Goal: Information Seeking & Learning: Learn about a topic

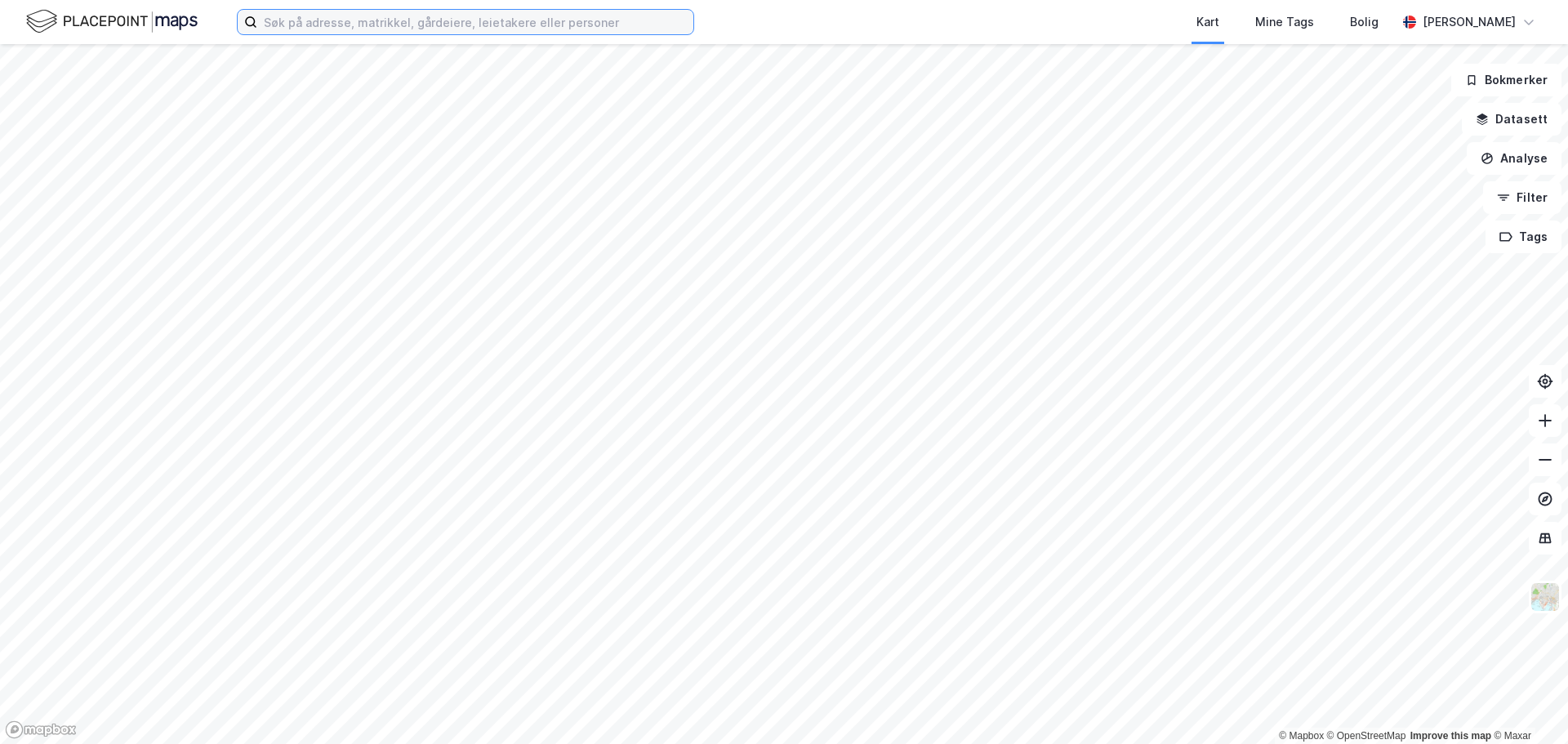
click at [456, 27] on input at bounding box center [475, 22] width 436 height 25
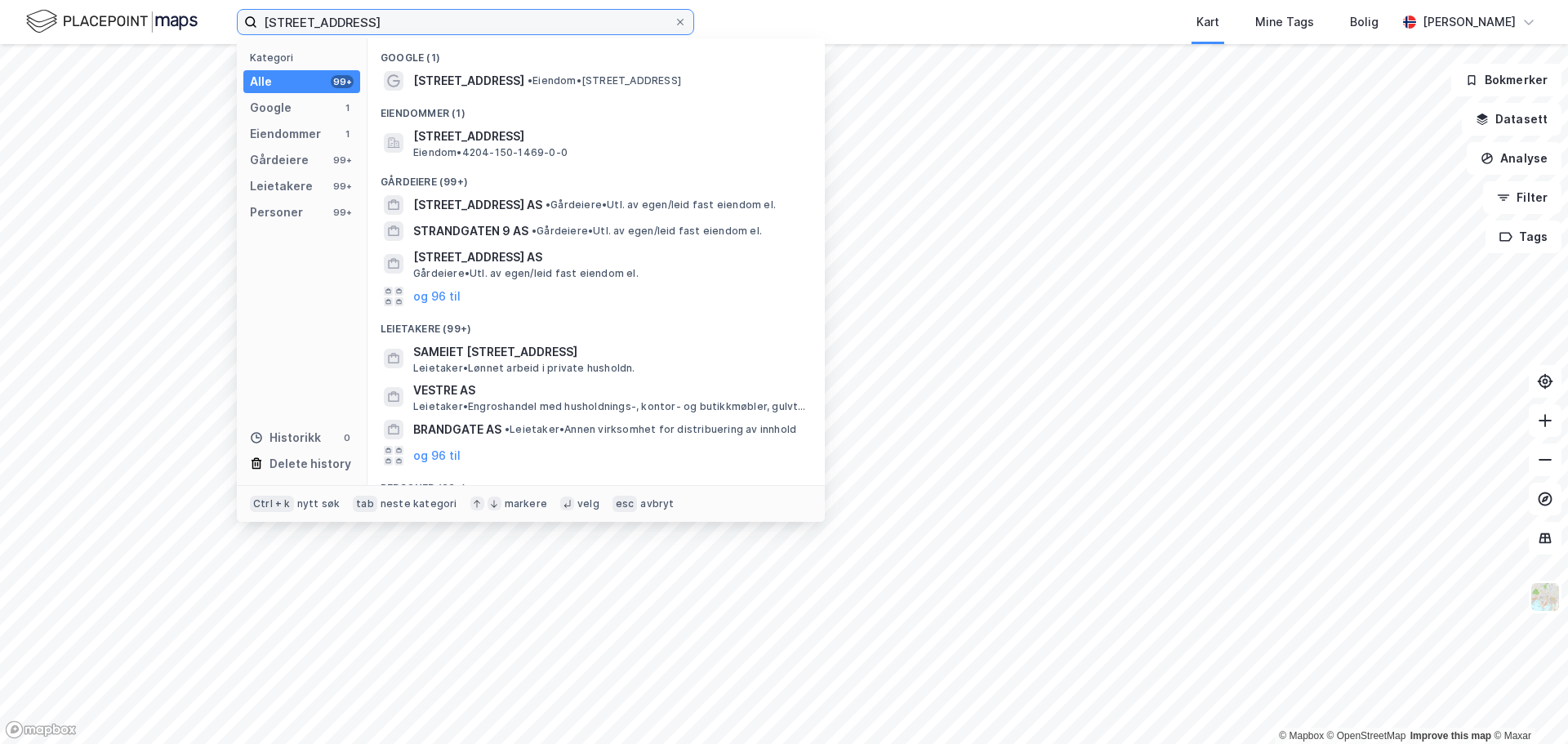
type input "[STREET_ADDRESS]"
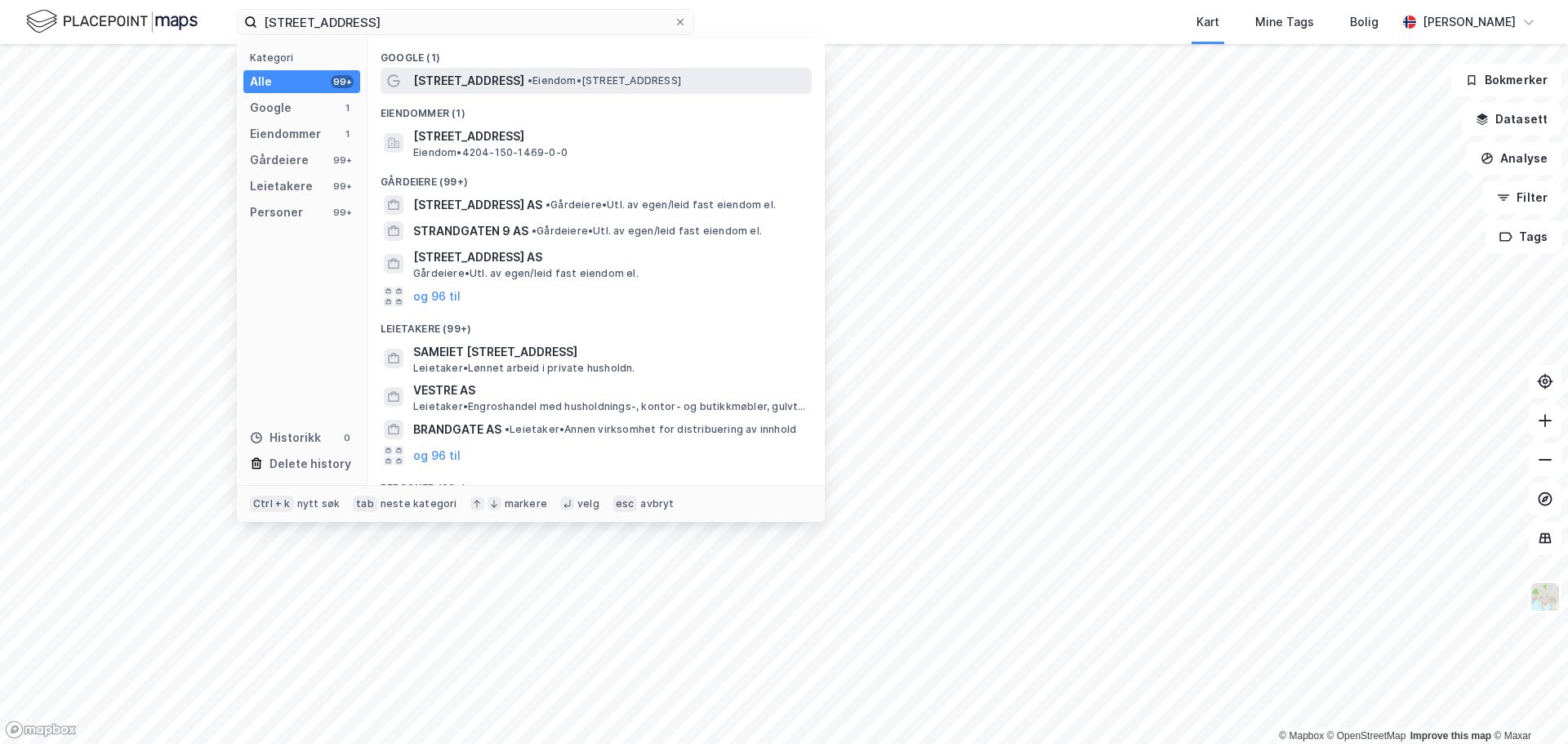
click at [590, 86] on span "• Eiendom • [STREET_ADDRESS]" at bounding box center [604, 81] width 154 height 13
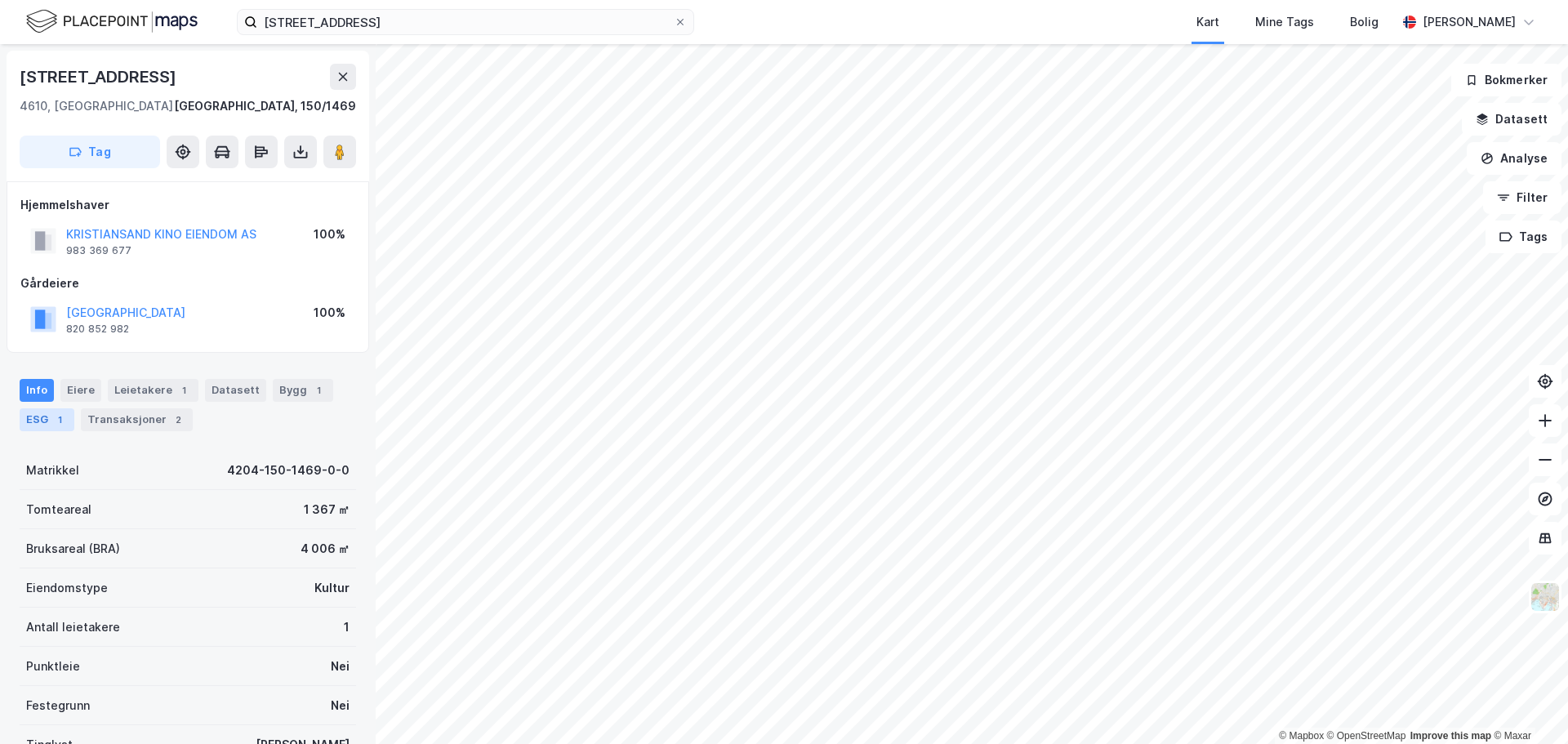
click at [49, 427] on div "ESG 1" at bounding box center [47, 419] width 55 height 23
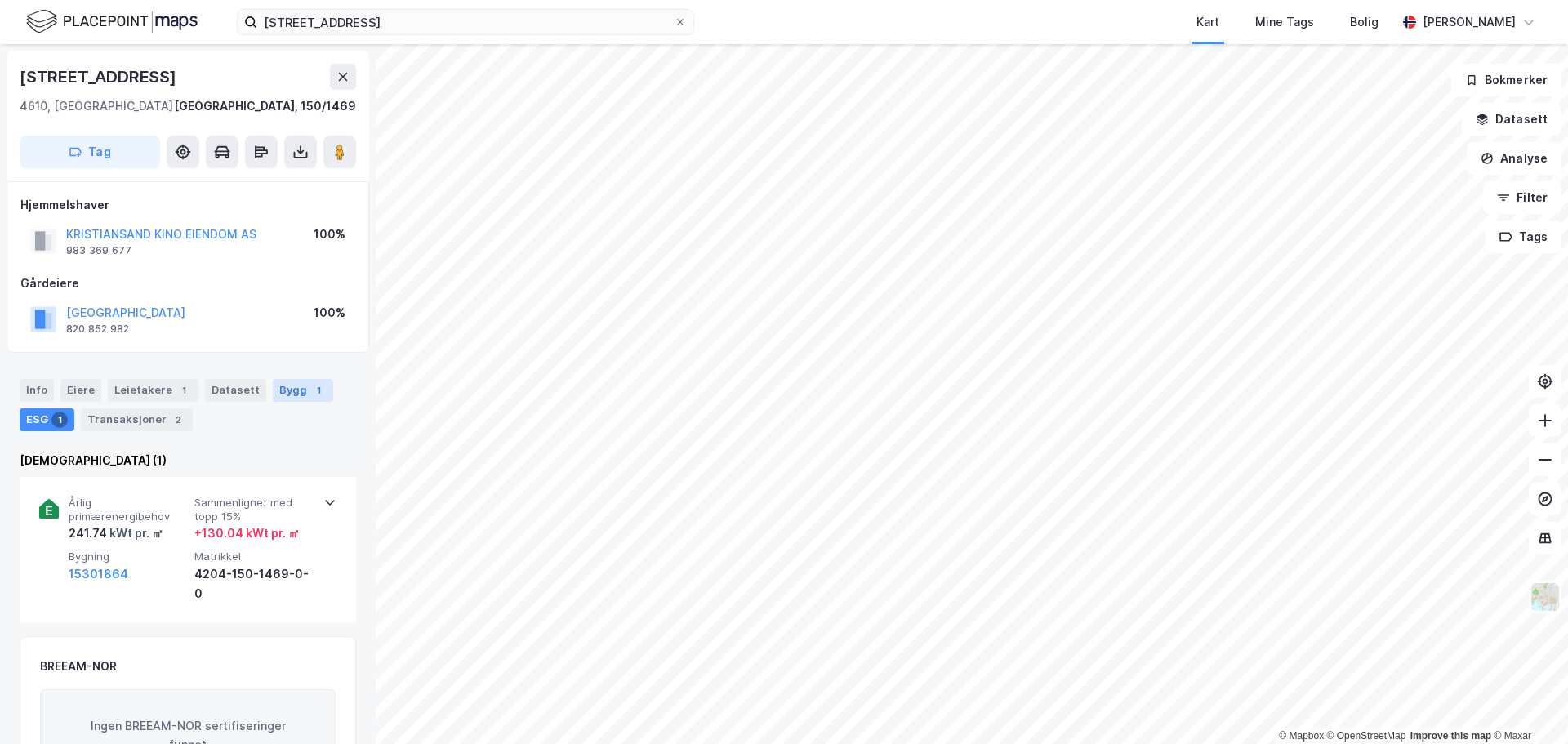
click at [289, 383] on div "Bygg 1" at bounding box center [303, 390] width 60 height 23
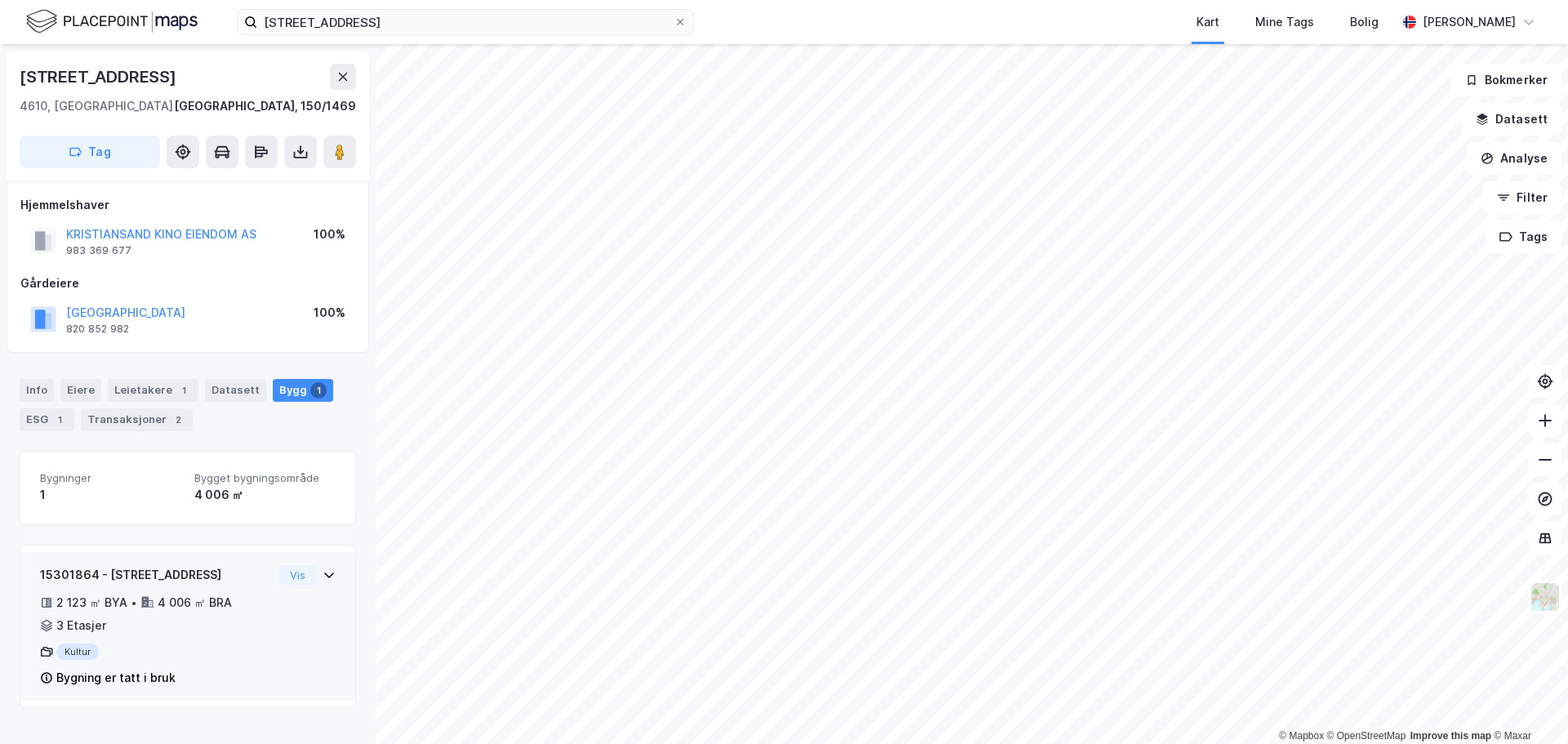
click at [283, 668] on div "15301864 - [STREET_ADDRESS] 2 123 ㎡ BYA • 4 006 ㎡ BRA • 3 Etasjer Kultur Bygnin…" at bounding box center [187, 632] width 295 height 136
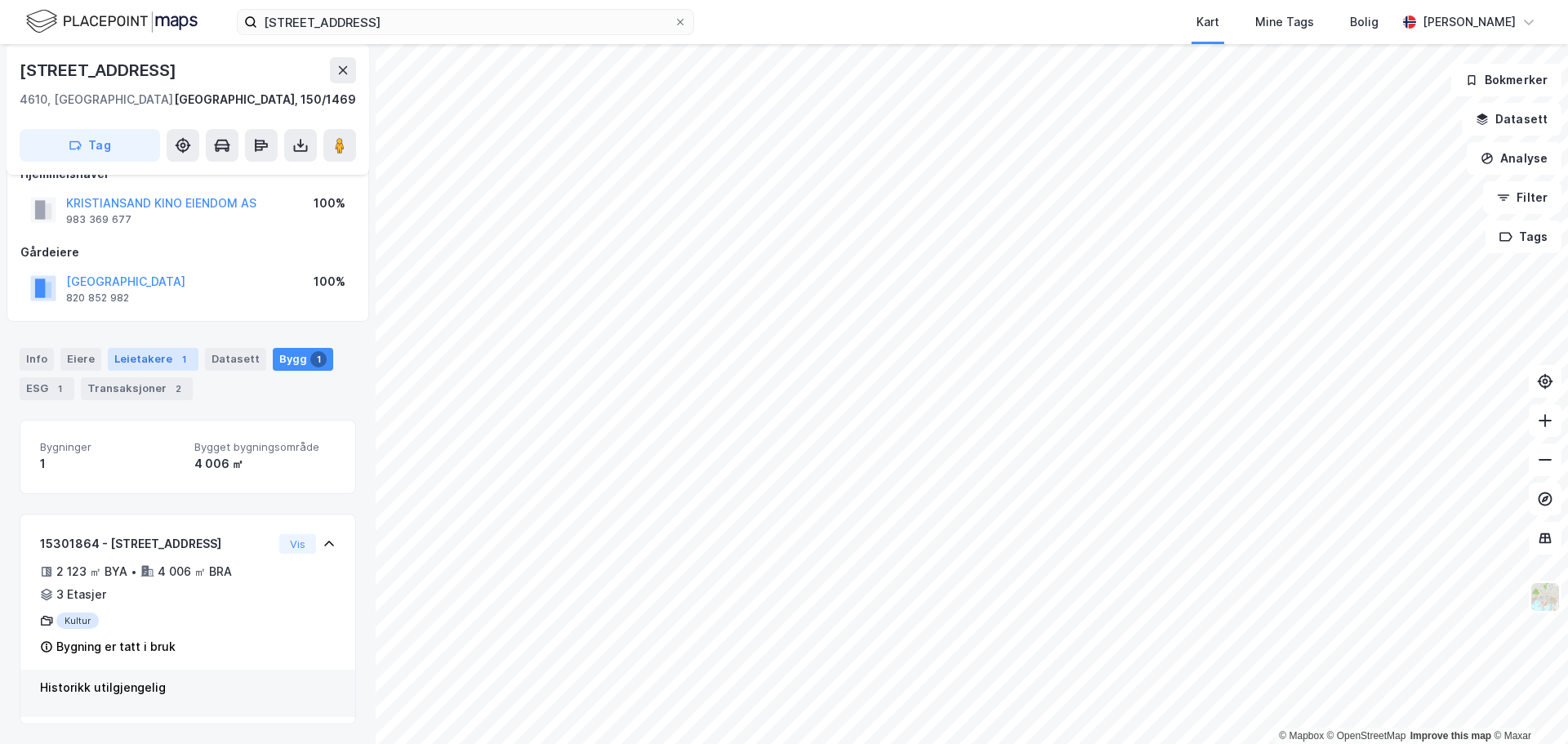
click at [175, 364] on div "1" at bounding box center [183, 359] width 16 height 16
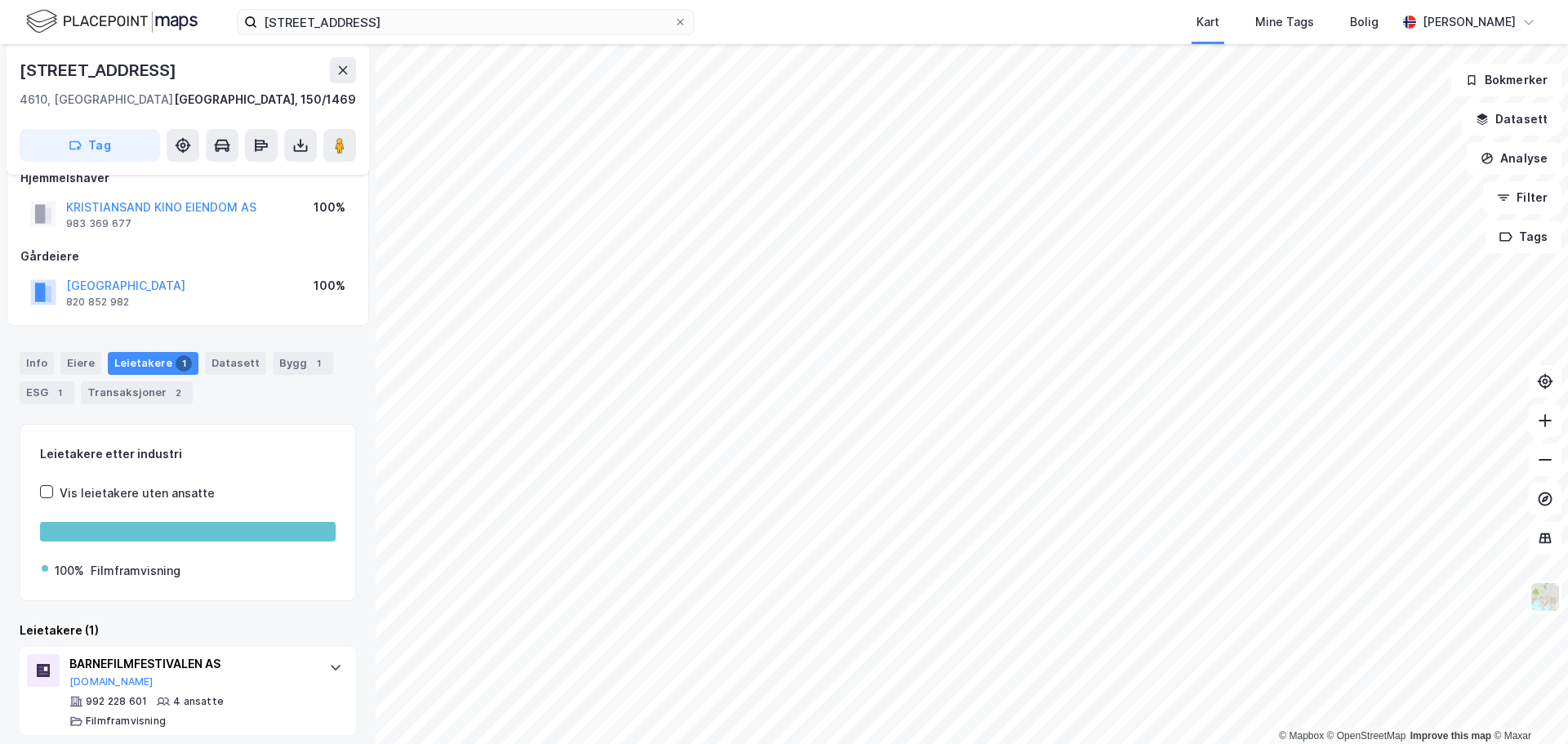
scroll to position [38, 0]
